Goal: Answer question/provide support

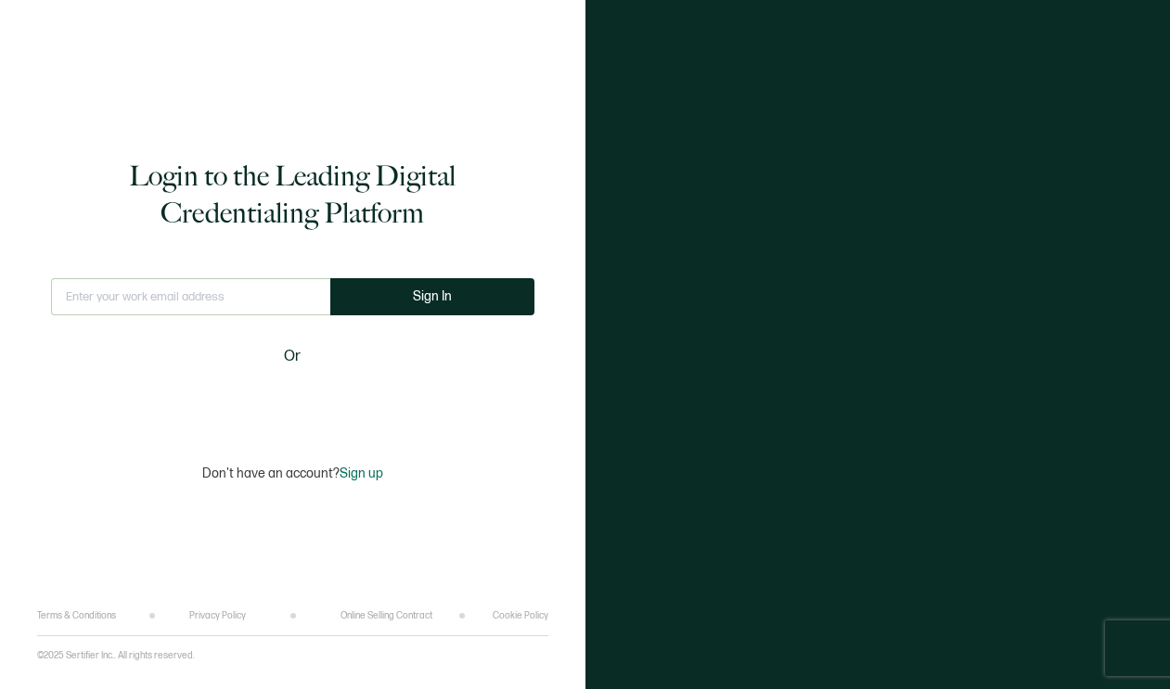
type input "[EMAIL_ADDRESS][PERSON_NAME][DOMAIN_NAME]"
click at [386, 315] on form "[EMAIL_ADDRESS][PERSON_NAME][DOMAIN_NAME] This doesn't look like a valid email.…" at bounding box center [292, 304] width 483 height 53
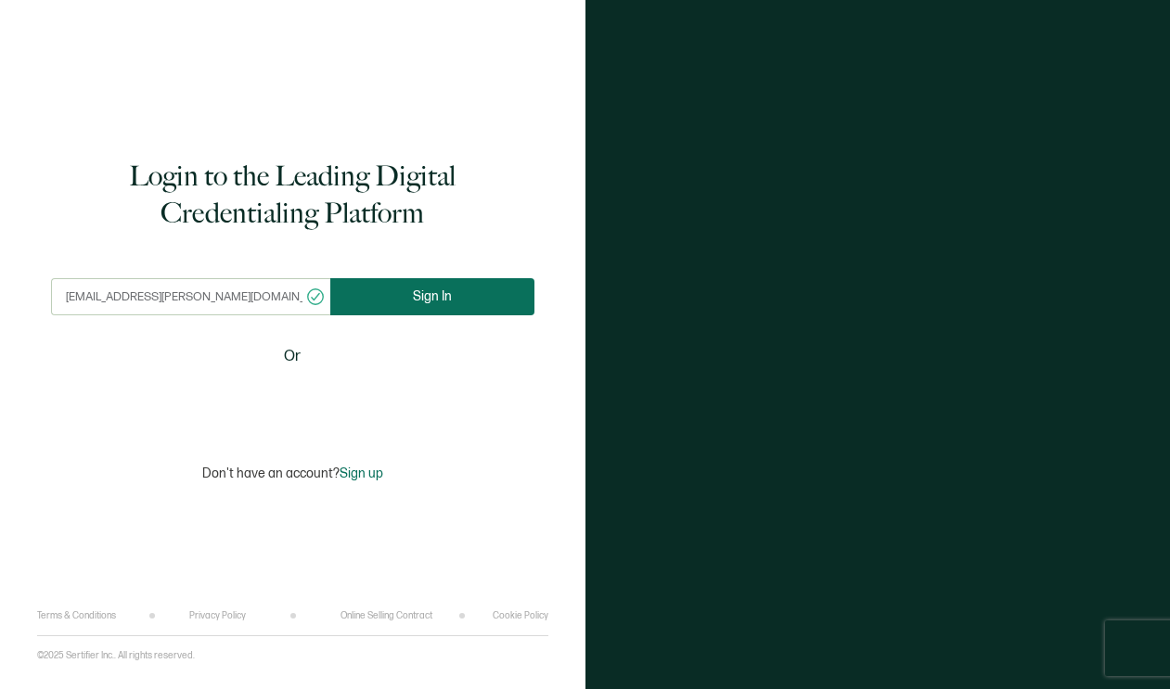
click at [395, 290] on button "Sign In" at bounding box center [432, 296] width 204 height 37
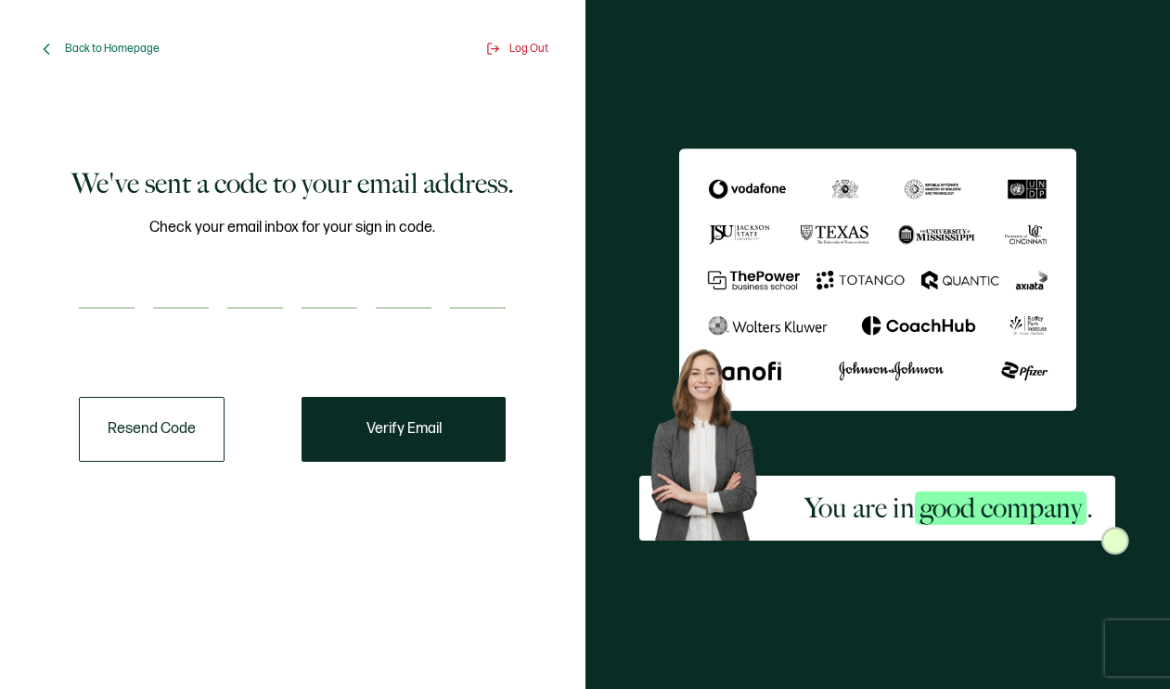
click at [104, 287] on input "number" at bounding box center [107, 290] width 56 height 37
paste input "4"
type input "4"
type input "3"
type input "4"
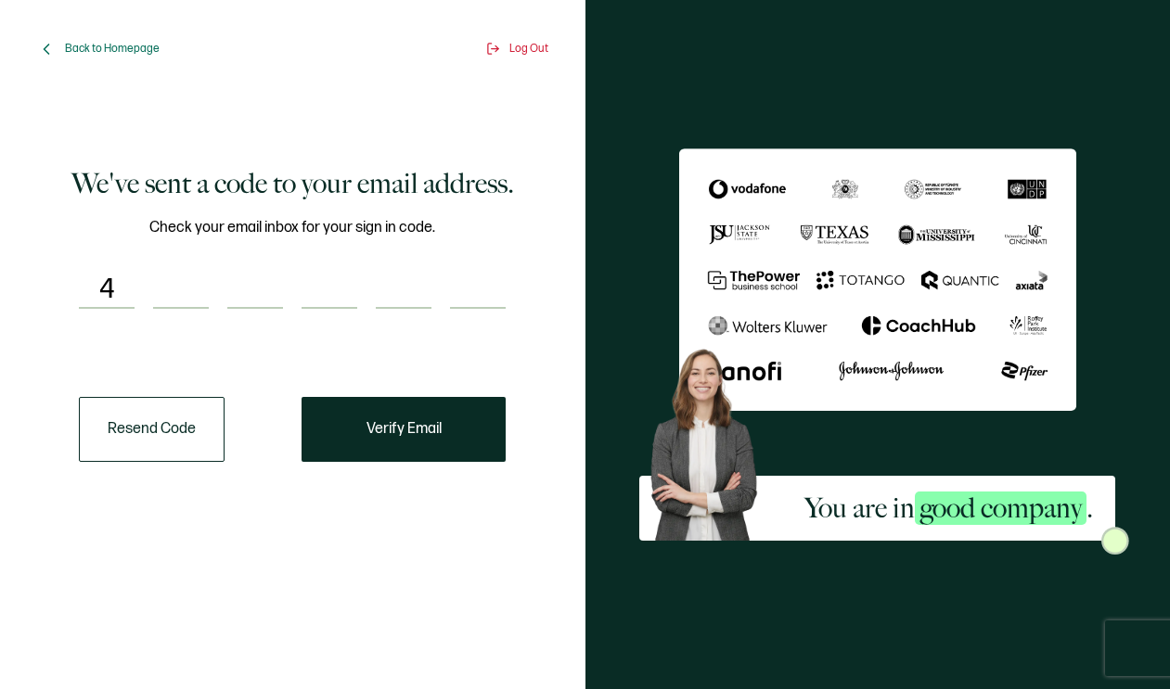
type input "9"
type input "4"
type input "1"
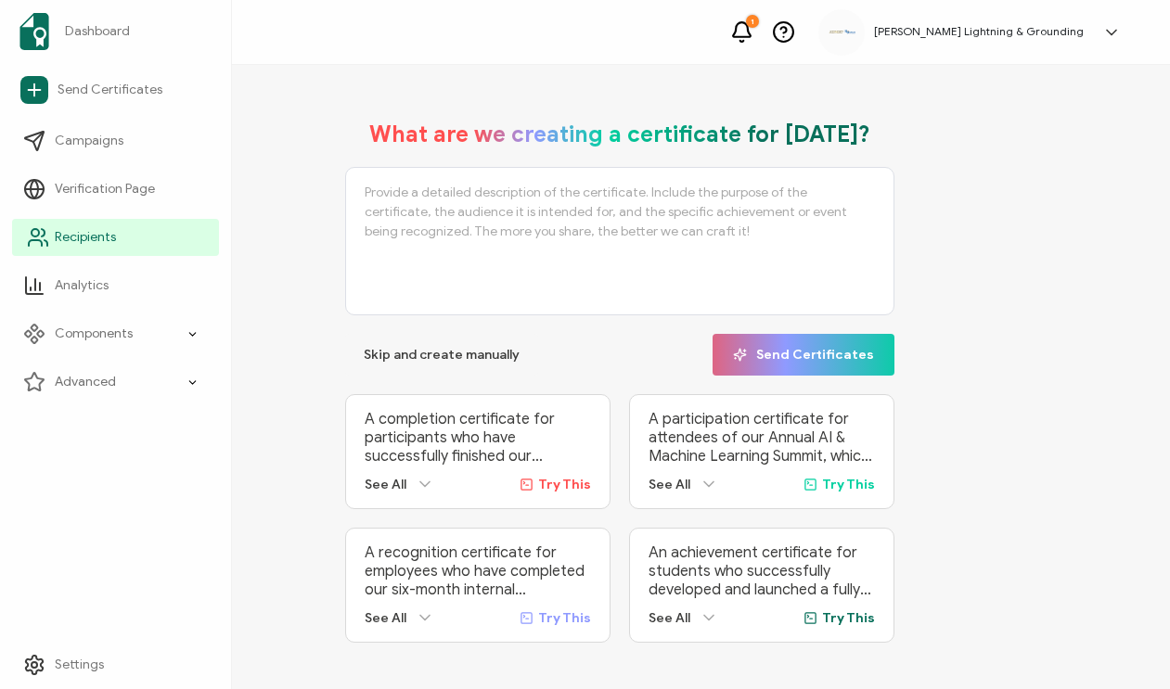
click at [43, 246] on icon at bounding box center [38, 237] width 22 height 22
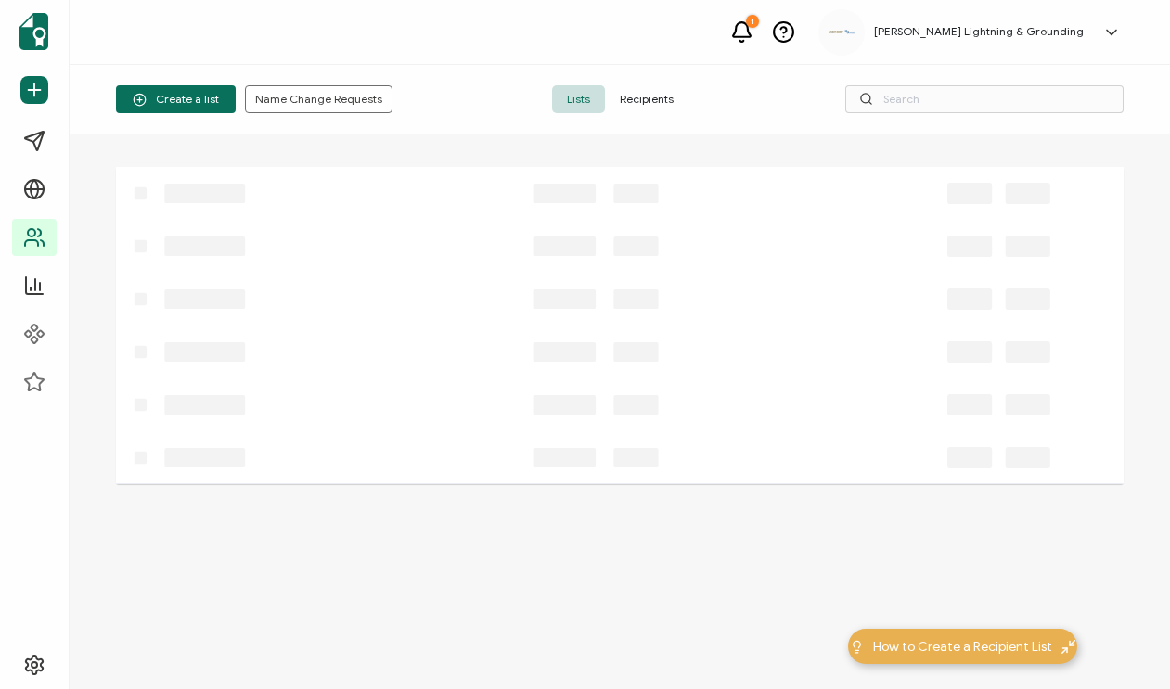
click at [631, 96] on span "Recipients" at bounding box center [646, 99] width 83 height 28
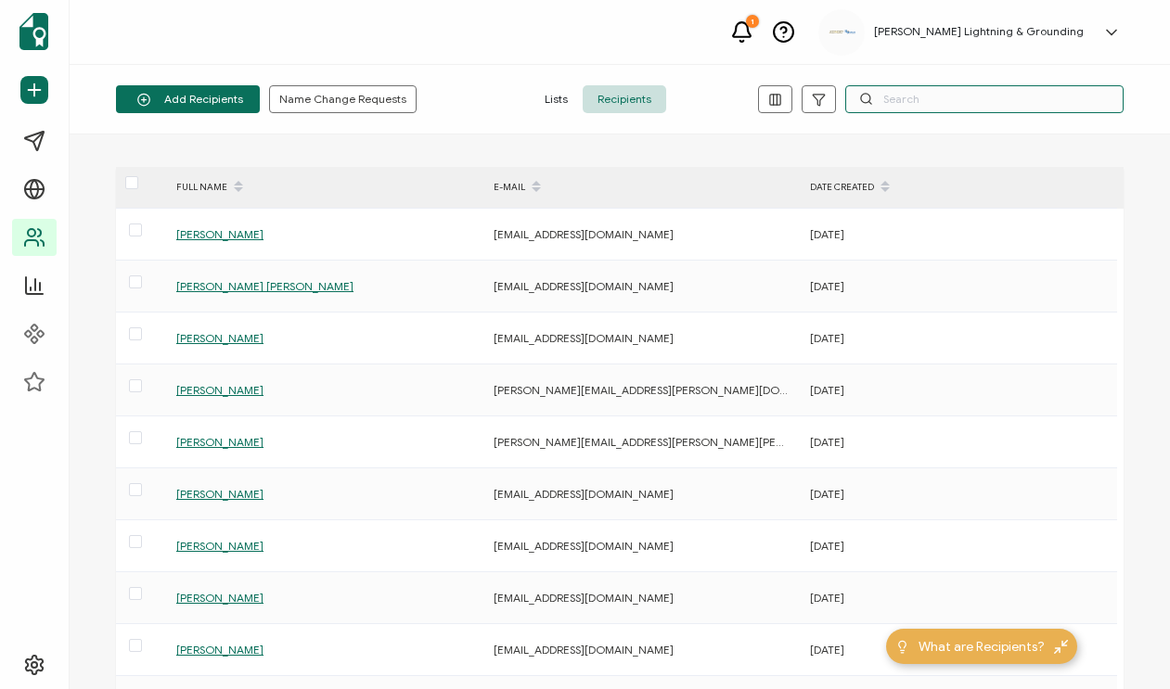
click at [895, 88] on input "text" at bounding box center [984, 99] width 278 height 28
paste input "Isahi"
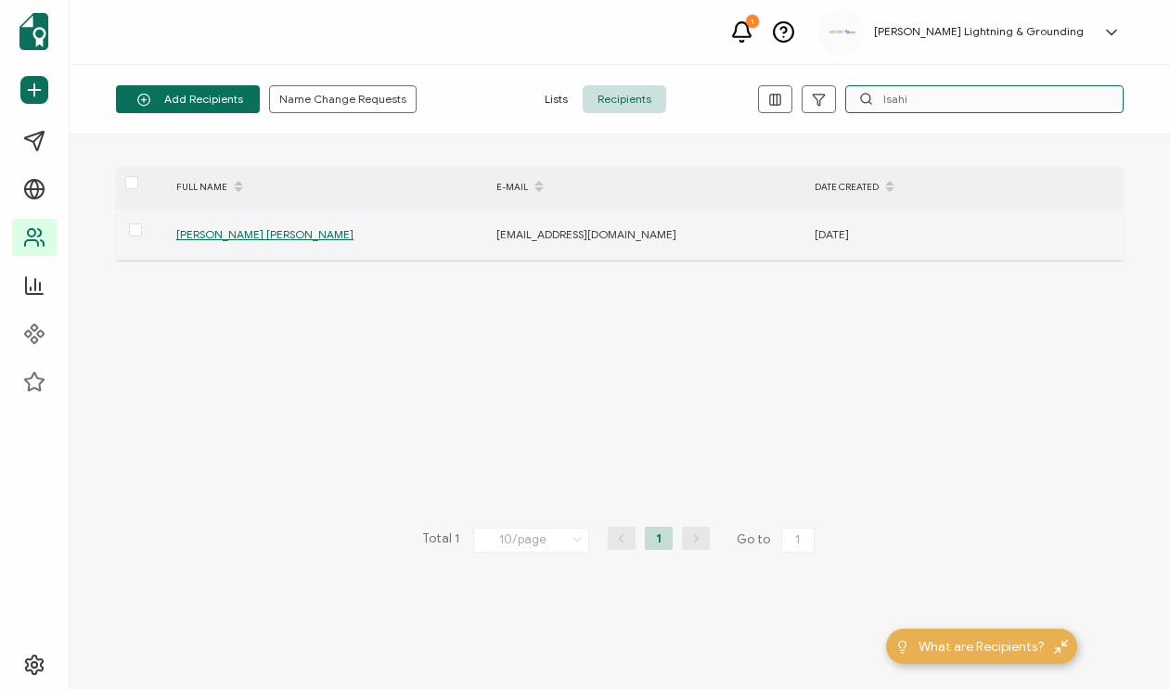
type input "Isahi"
click at [270, 240] on span "[PERSON_NAME] [PERSON_NAME]" at bounding box center [264, 234] width 177 height 14
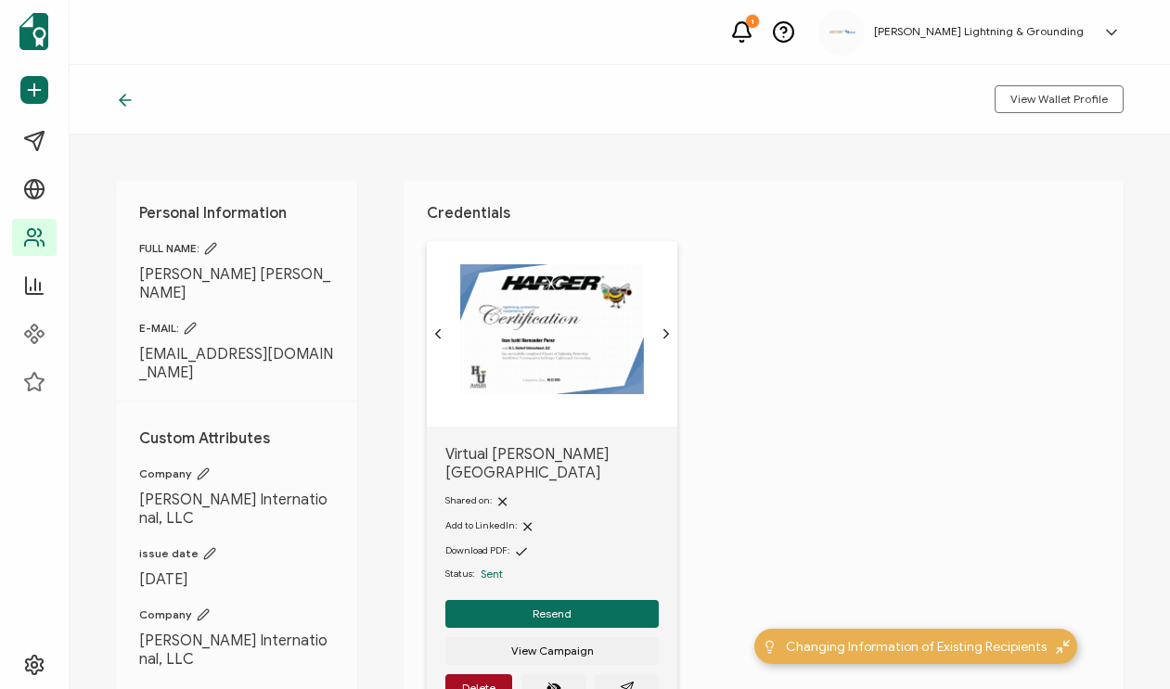
scroll to position [93, 0]
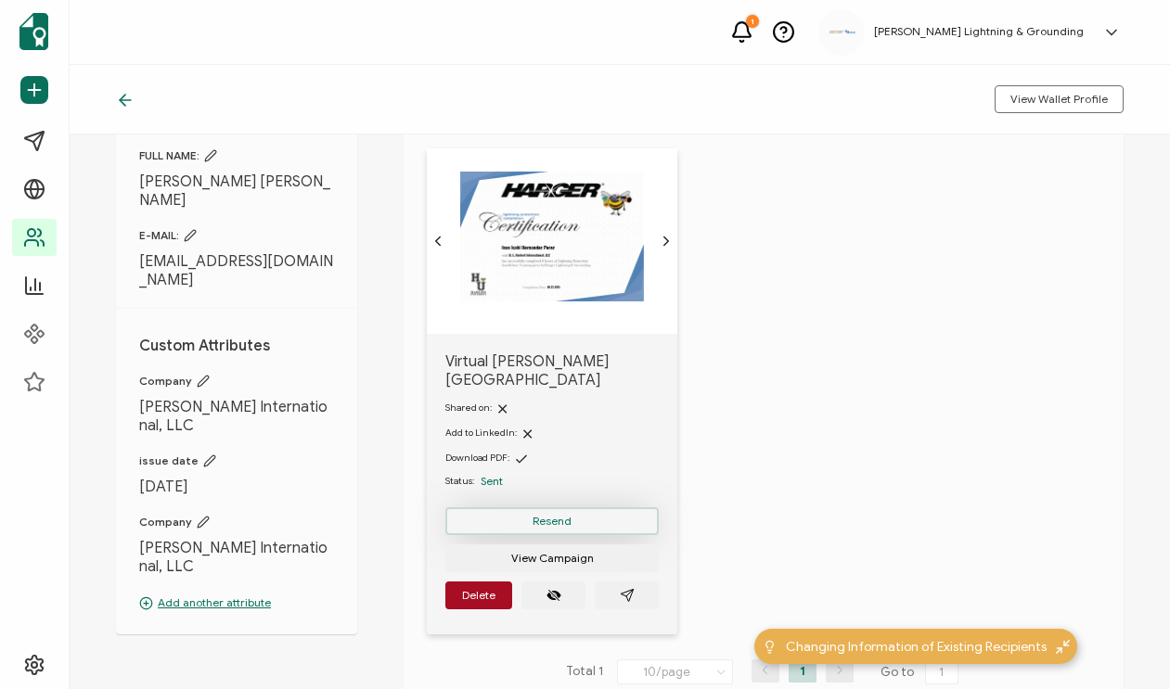
click at [573, 509] on button "Resend" at bounding box center [551, 521] width 213 height 28
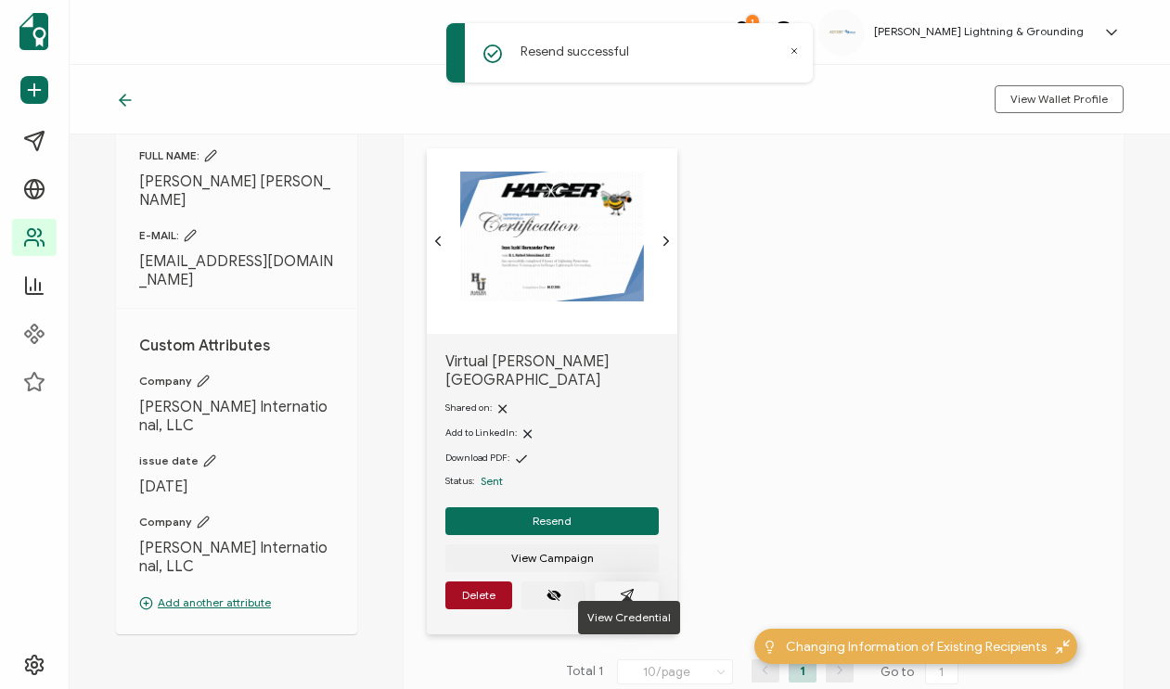
click at [623, 588] on icon "paper plane outline" at bounding box center [627, 595] width 15 height 15
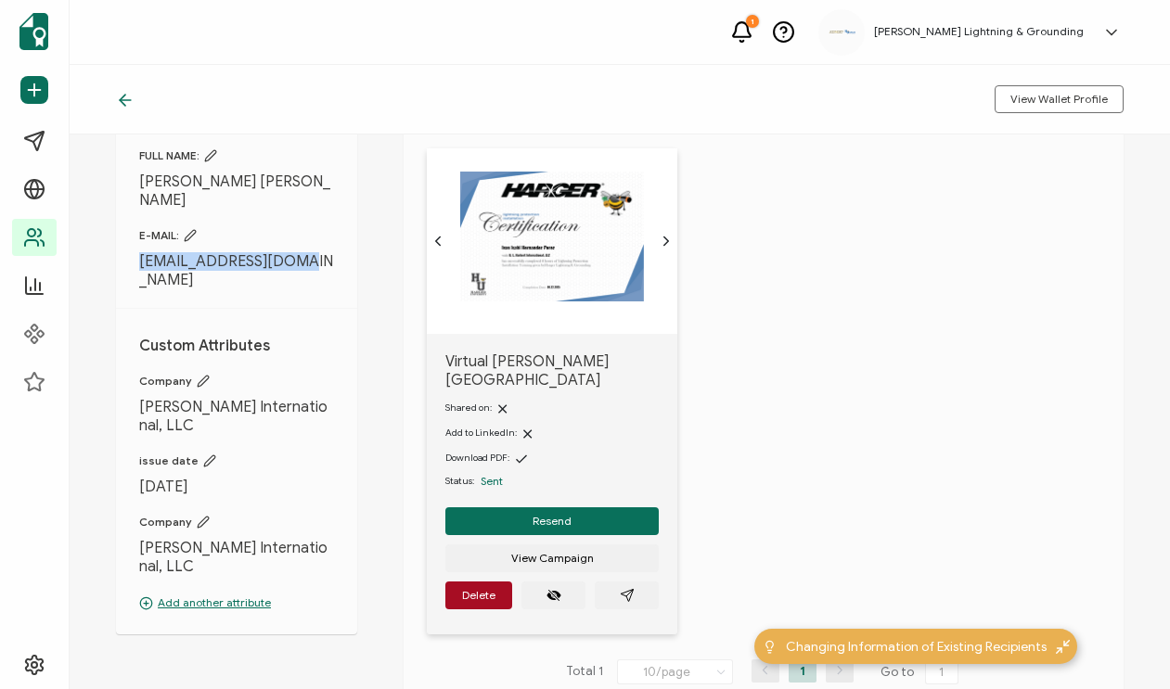
drag, startPoint x: 280, startPoint y: 241, endPoint x: 140, endPoint y: 241, distance: 140.1
click at [140, 252] on span "[EMAIL_ADDRESS][DOMAIN_NAME]" at bounding box center [236, 270] width 195 height 37
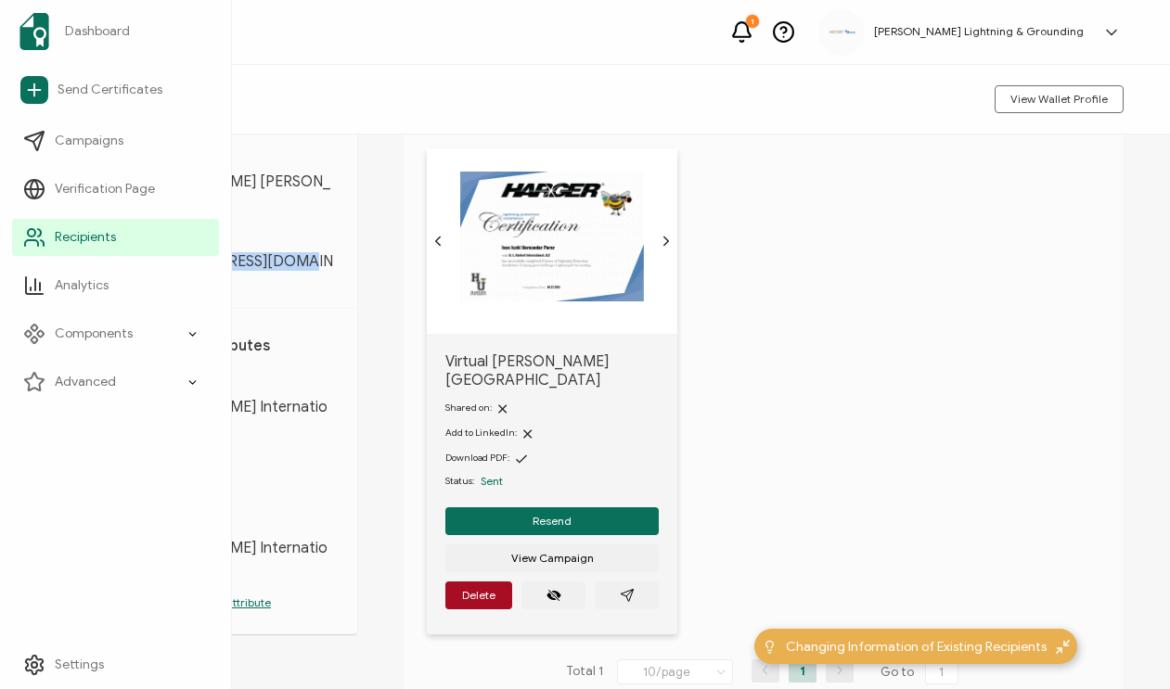
copy span "[EMAIL_ADDRESS][DOMAIN_NAME]"
drag, startPoint x: 130, startPoint y: 100, endPoint x: 21, endPoint y: 139, distance: 115.3
click at [130, 100] on icon at bounding box center [125, 100] width 11 height 0
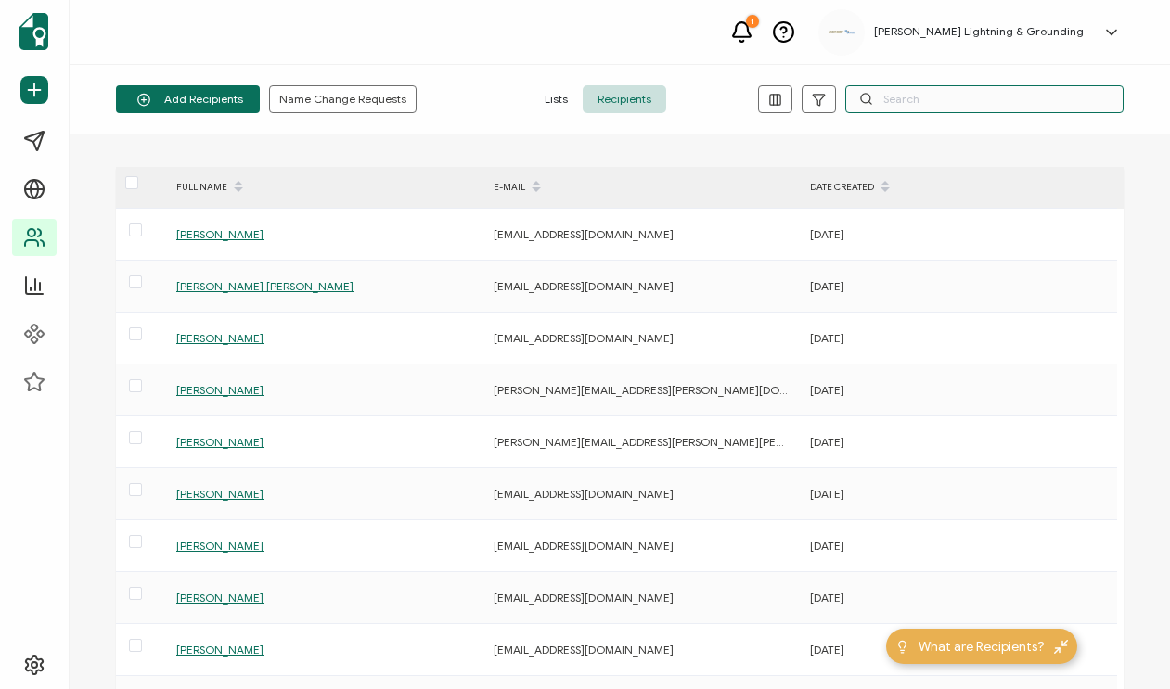
click at [940, 95] on input "text" at bounding box center [984, 99] width 278 height 28
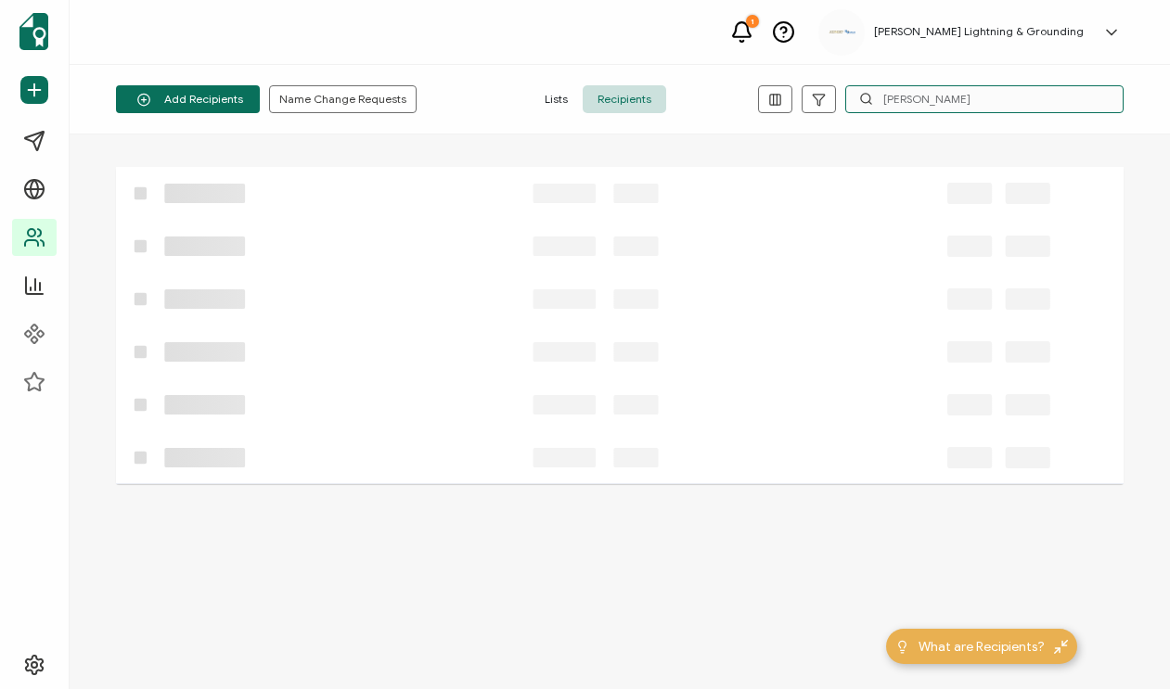
type input "[PERSON_NAME]"
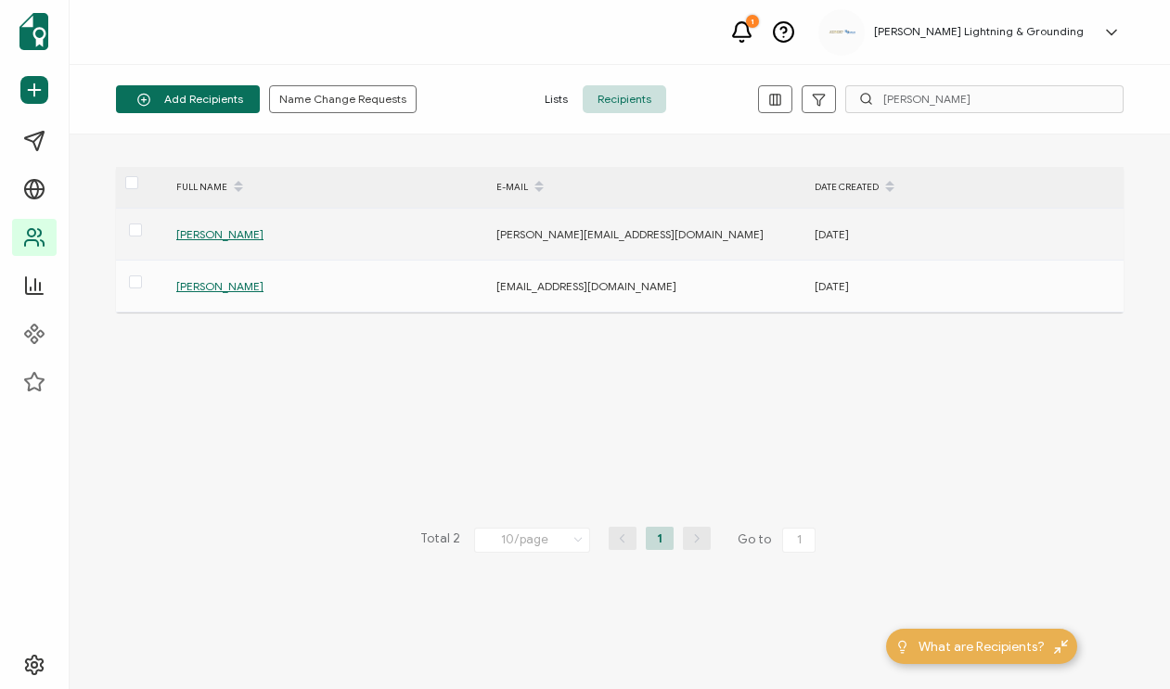
click at [214, 234] on span "[PERSON_NAME]" at bounding box center [219, 234] width 87 height 14
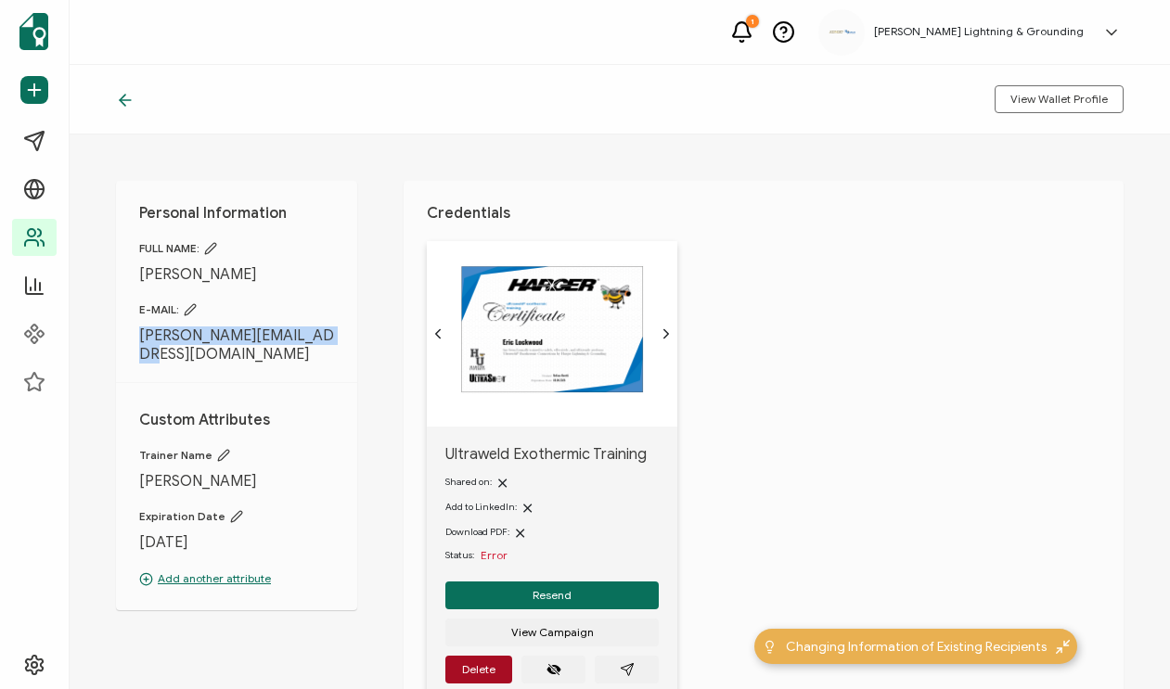
drag, startPoint x: 318, startPoint y: 337, endPoint x: 141, endPoint y: 341, distance: 177.3
click at [141, 341] on span "[PERSON_NAME][EMAIL_ADDRESS][DOMAIN_NAME]" at bounding box center [236, 345] width 195 height 37
copy span "[PERSON_NAME][EMAIL_ADDRESS][DOMAIN_NAME]"
click at [633, 664] on icon "paper plane outline" at bounding box center [627, 669] width 15 height 15
click at [765, 218] on h1 "Credentials" at bounding box center [764, 213] width 674 height 19
